Goal: Transaction & Acquisition: Download file/media

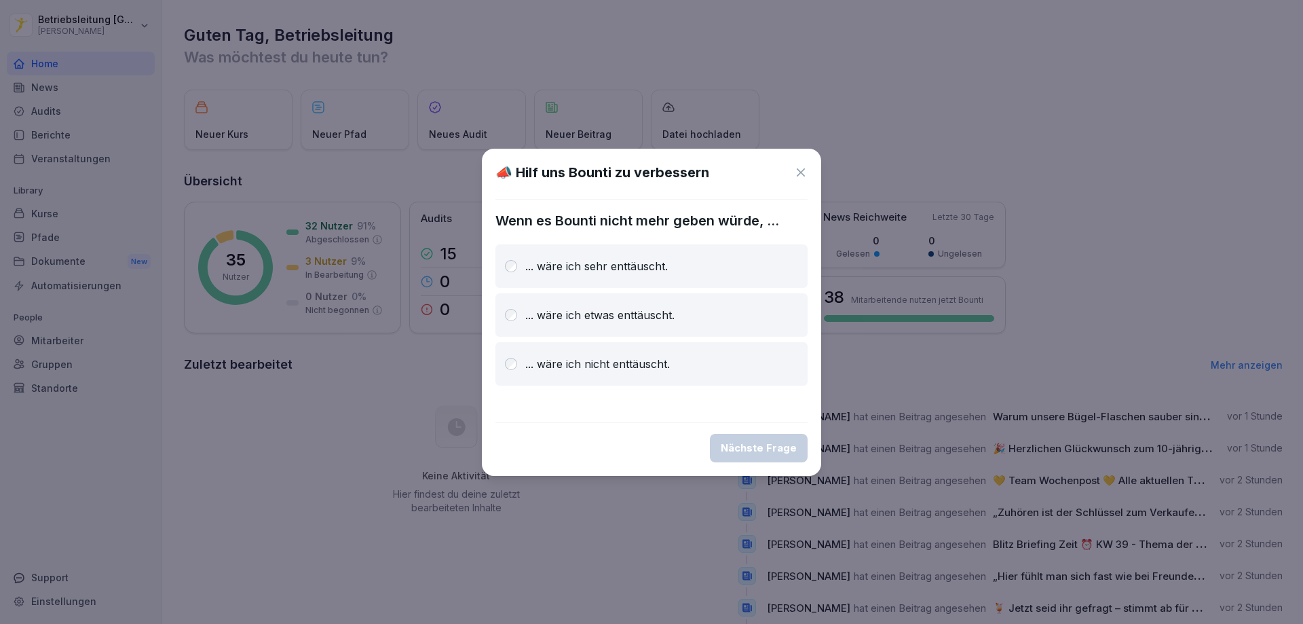
click at [124, 160] on div at bounding box center [651, 312] width 1303 height 624
click at [801, 173] on icon at bounding box center [801, 173] width 14 height 14
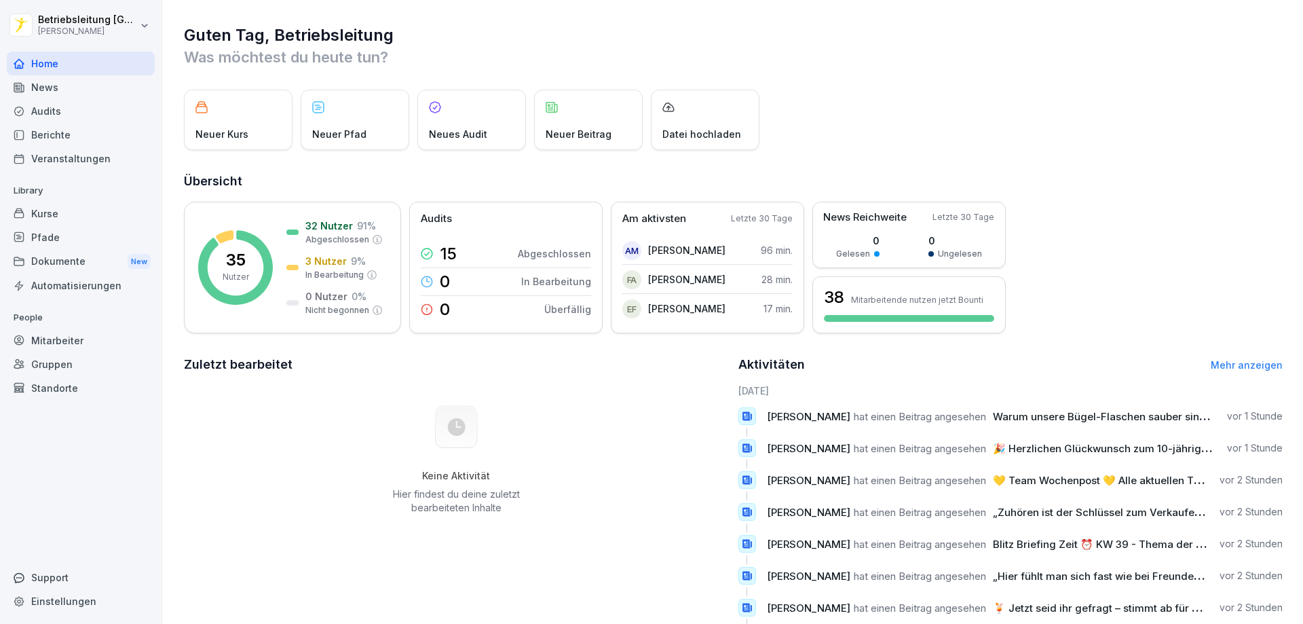
click at [86, 263] on div "Dokumente New" at bounding box center [81, 261] width 148 height 25
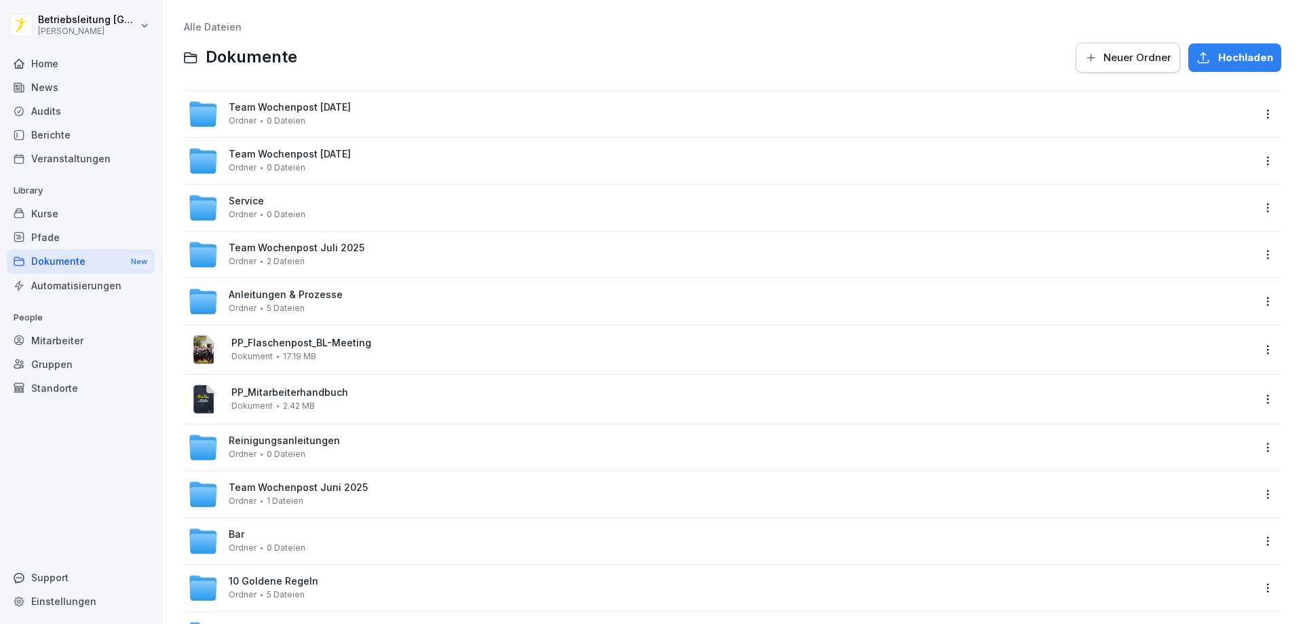
click at [351, 111] on span "Team Wochenpost [DATE]" at bounding box center [290, 108] width 122 height 12
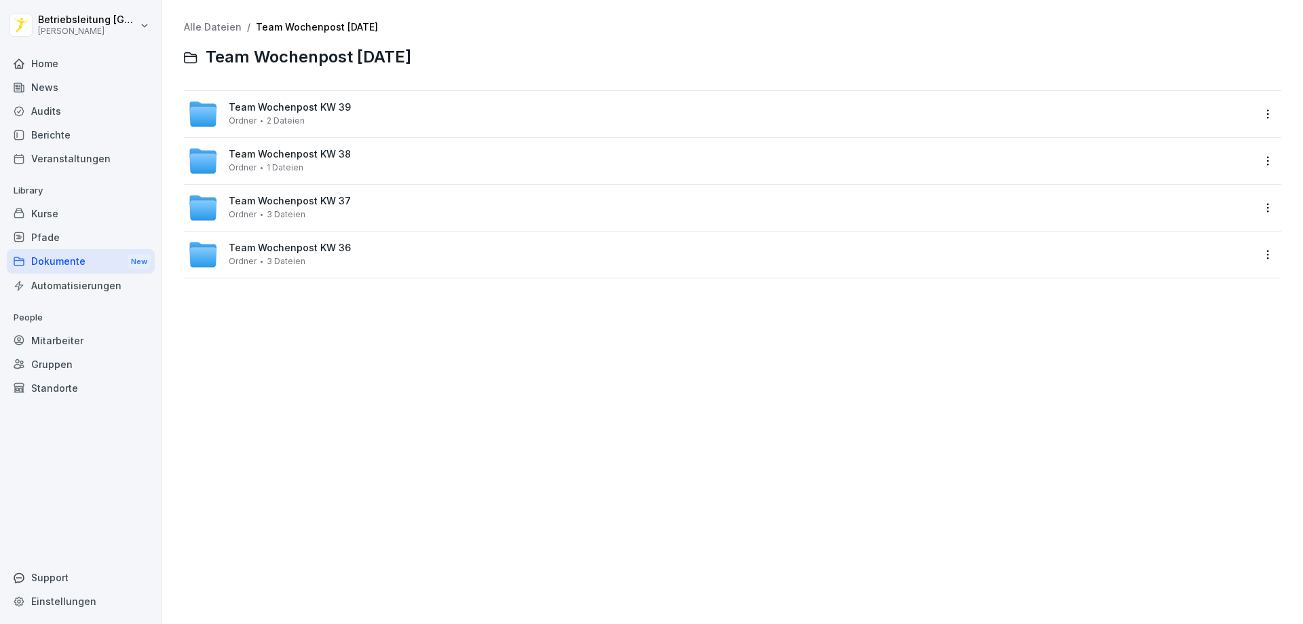
click at [375, 110] on div "Team Wochenpost KW 39 Ordner 2 Dateien" at bounding box center [720, 114] width 1065 height 30
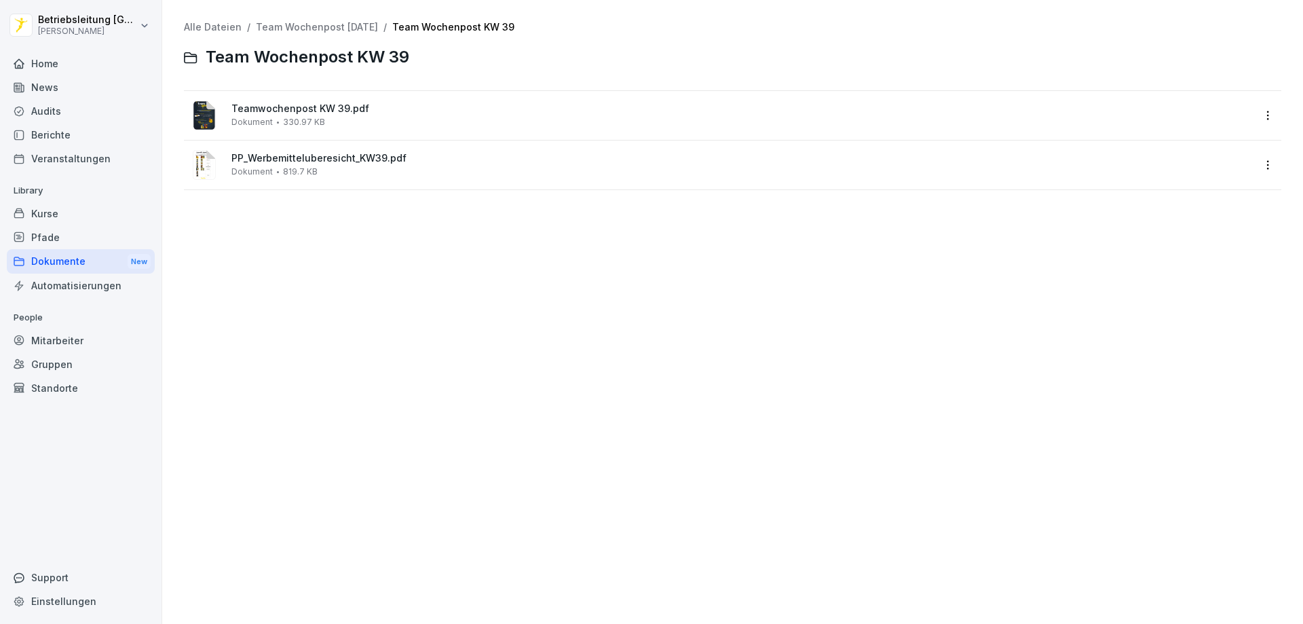
click at [305, 164] on span "PP_Werbemitteluberesicht_KW39.pdf" at bounding box center [742, 159] width 1022 height 12
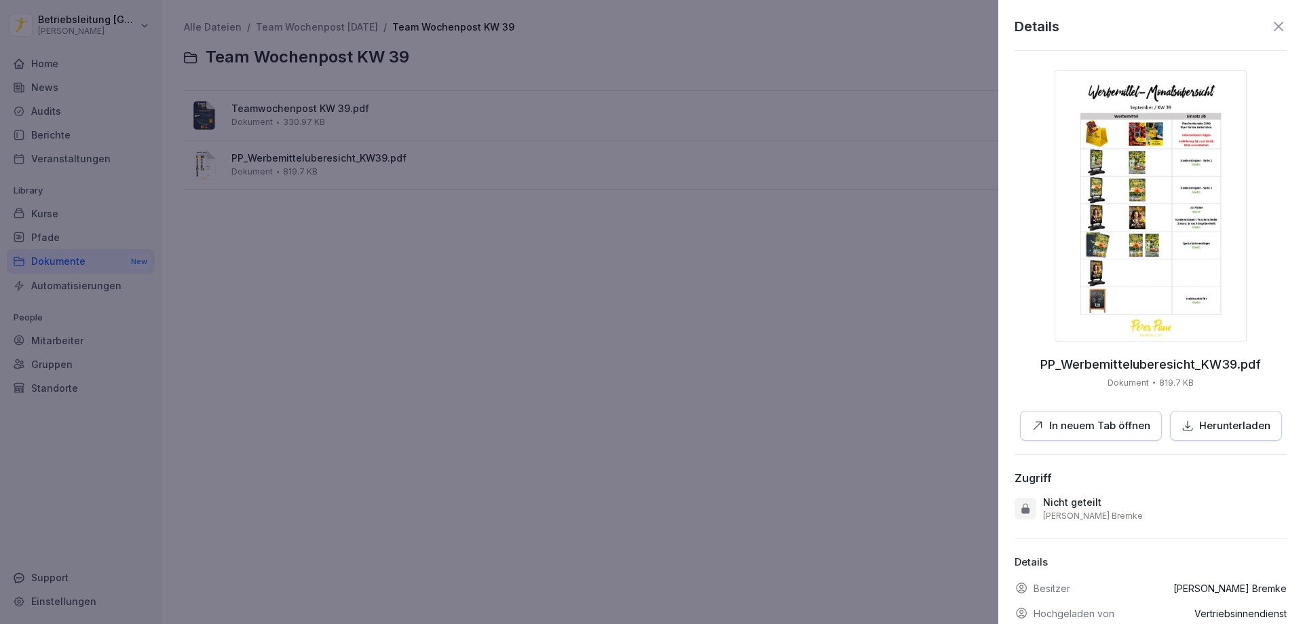
click at [1199, 424] on p "Herunterladen" at bounding box center [1234, 426] width 71 height 16
